Goal: Navigation & Orientation: Find specific page/section

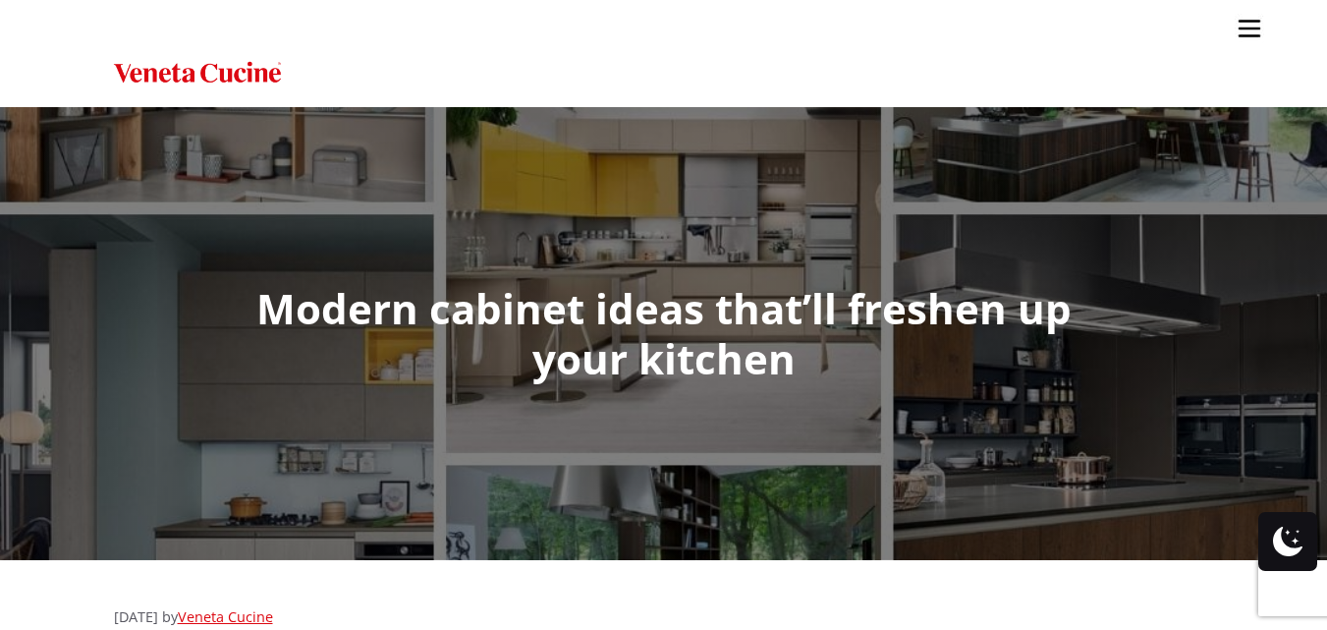
click at [148, 76] on img "Site" at bounding box center [197, 73] width 167 height 28
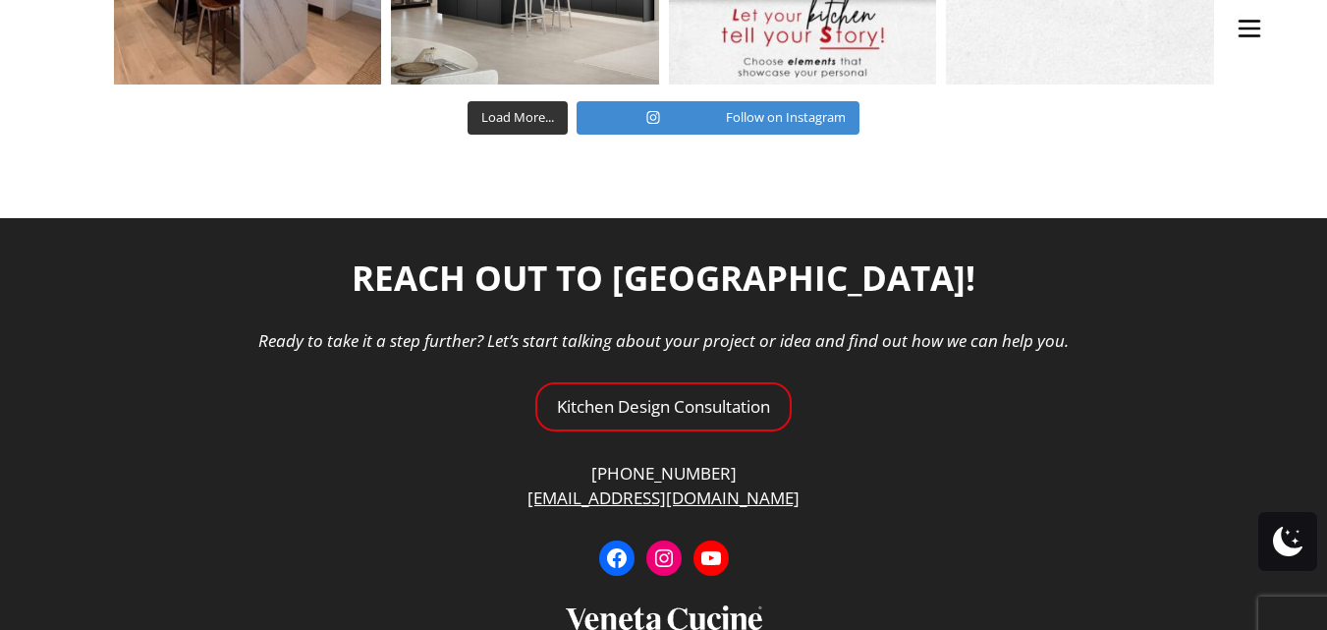
scroll to position [7201, 0]
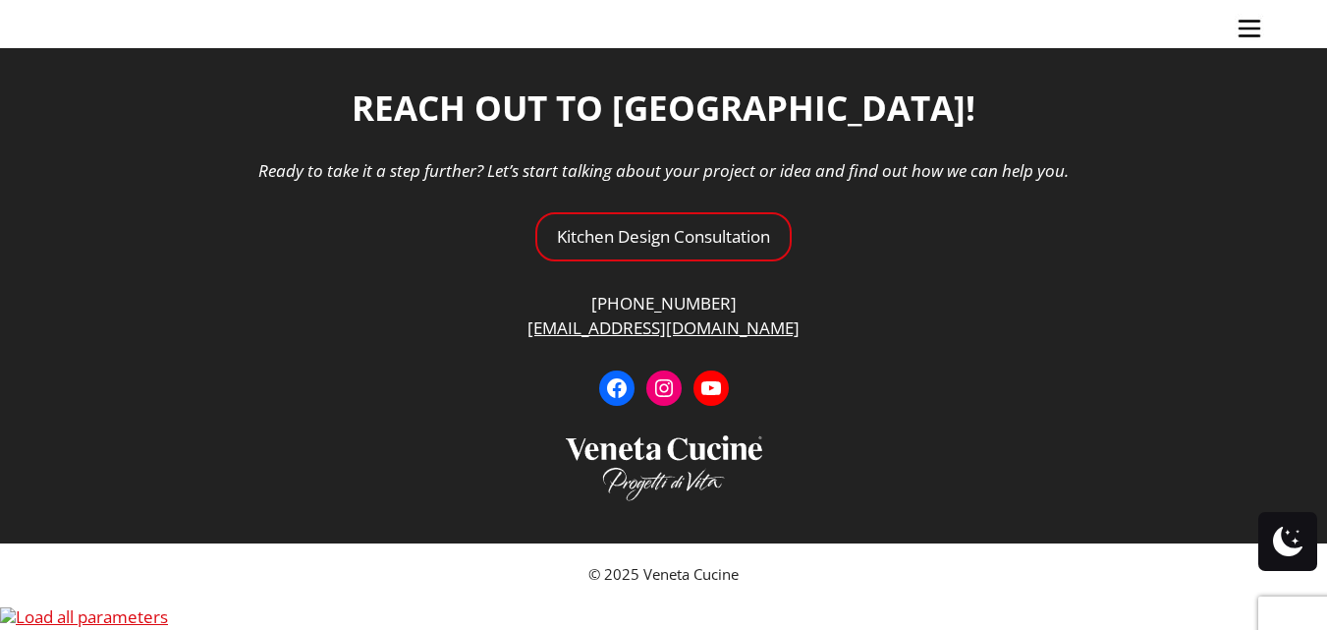
drag, startPoint x: 638, startPoint y: 356, endPoint x: 476, endPoint y: 414, distance: 171.2
click at [476, 414] on ul "Kitchens Projects Other Products Bathrooms Closets Italian Doors About Blog Con…" at bounding box center [663, 315] width 1327 height 630
drag, startPoint x: 564, startPoint y: 352, endPoint x: 662, endPoint y: 352, distance: 98.2
click at [662, 352] on ul "Kitchens Projects Other Products Bathrooms Closets Italian Doors About Blog Con…" at bounding box center [663, 315] width 1327 height 630
drag, startPoint x: 766, startPoint y: 346, endPoint x: 653, endPoint y: 343, distance: 113.0
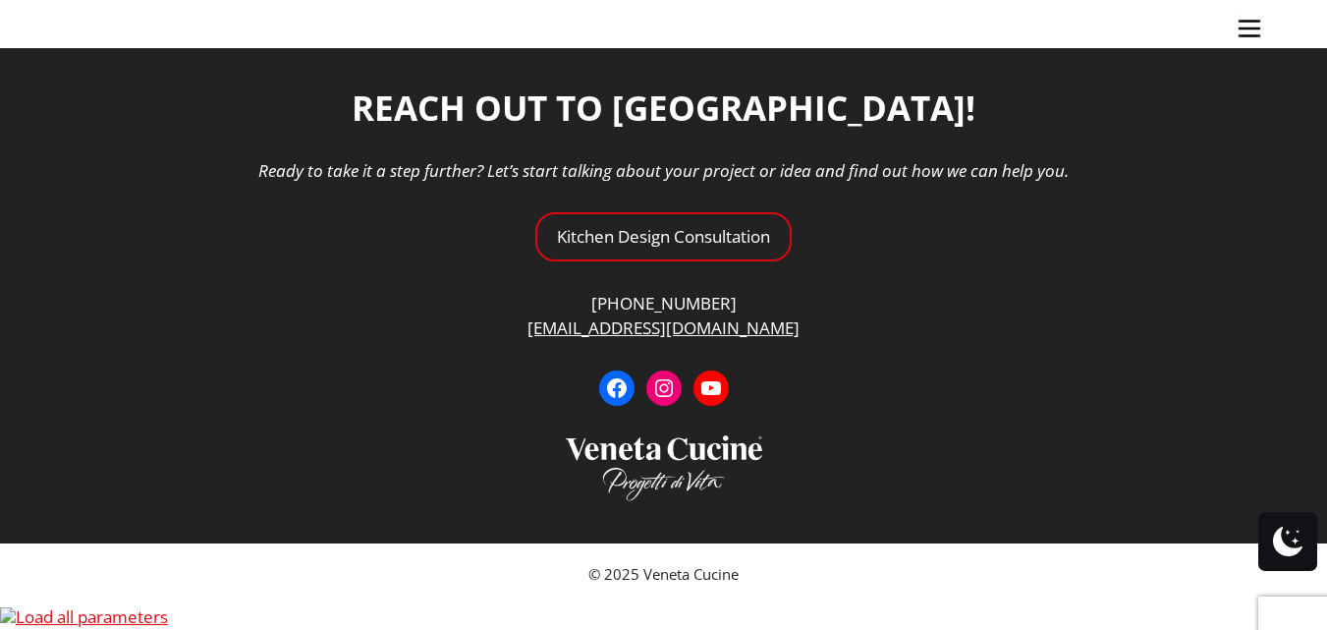
click at [653, 343] on ul "Kitchens Projects Other Products Bathrooms Closets Italian Doors About Blog Con…" at bounding box center [663, 315] width 1327 height 630
drag, startPoint x: 653, startPoint y: 354, endPoint x: 435, endPoint y: 397, distance: 222.3
click at [435, 397] on ul "Kitchens Projects Other Products Bathrooms Closets Italian Doors About Blog Con…" at bounding box center [663, 315] width 1327 height 630
